Goal: Navigation & Orientation: Find specific page/section

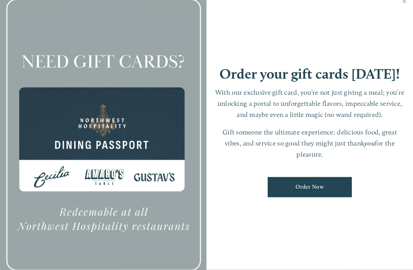
scroll to position [2, 0]
click at [358, 81] on h1 "Order your gift cards [DATE]!" at bounding box center [310, 74] width 181 height 14
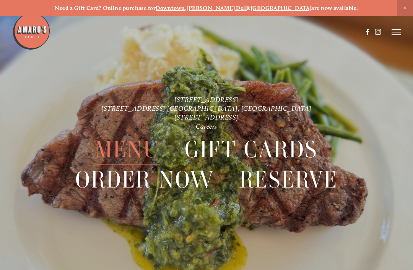
click at [27, 32] on img at bounding box center [31, 31] width 38 height 38
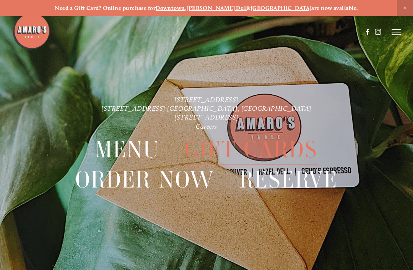
click at [117, 153] on span "Menu" at bounding box center [127, 150] width 65 height 30
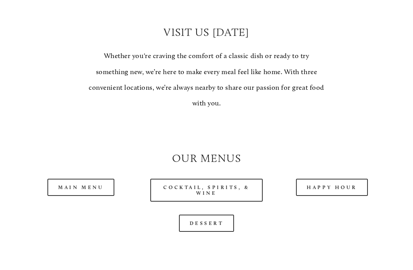
scroll to position [542, 0]
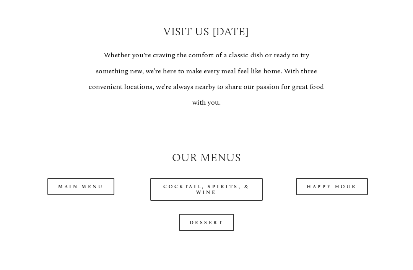
click at [78, 187] on link "Main Menu" at bounding box center [80, 186] width 67 height 17
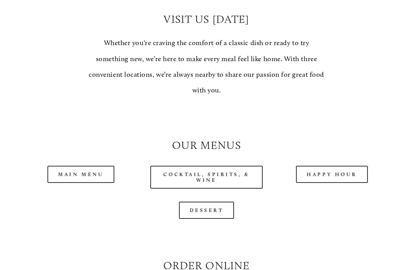
click at [308, 166] on link "Happy Hour" at bounding box center [332, 174] width 72 height 17
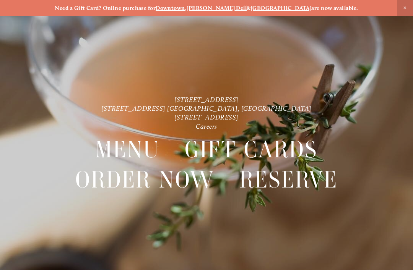
scroll to position [16, 0]
